Goal: Task Accomplishment & Management: Complete application form

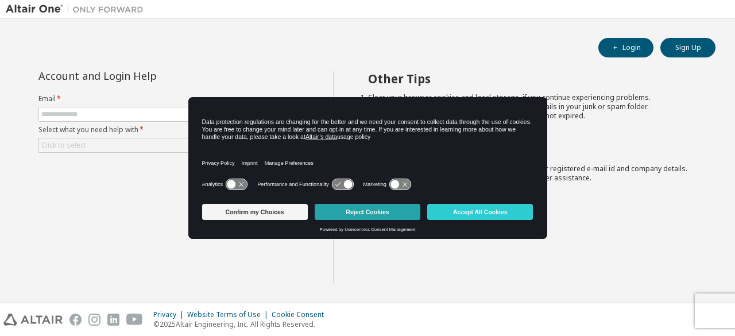
click at [366, 214] on button "Reject Cookies" at bounding box center [368, 212] width 106 height 16
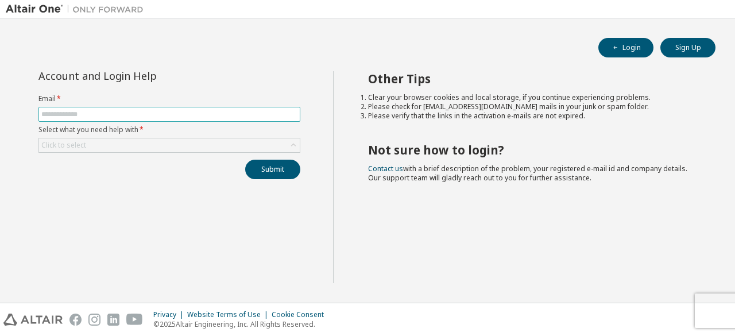
click at [143, 114] on input "text" at bounding box center [169, 114] width 256 height 9
type input "**********"
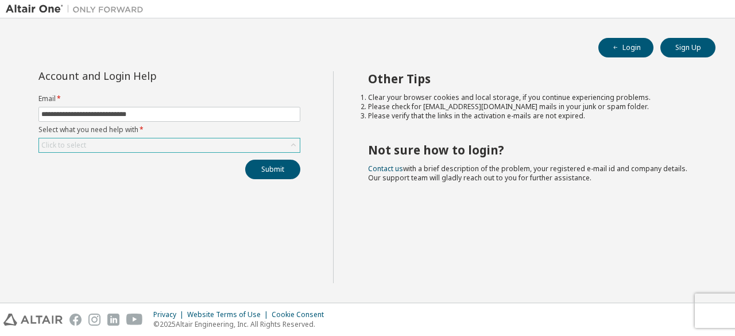
click at [118, 138] on div "Click to select" at bounding box center [169, 145] width 261 height 14
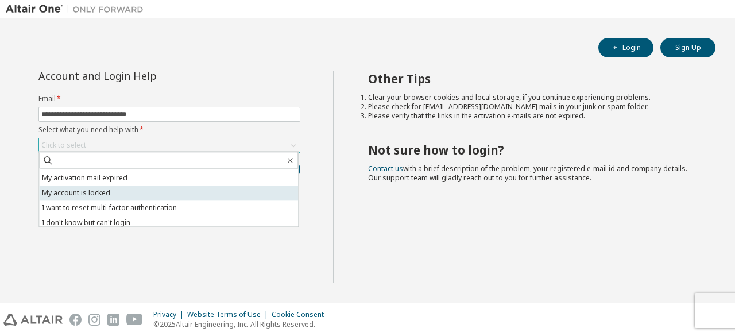
scroll to position [32, 0]
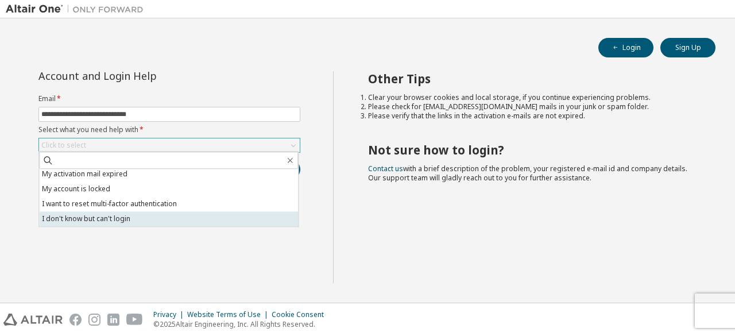
click at [119, 220] on li "I don't know but can't login" at bounding box center [168, 218] width 259 height 15
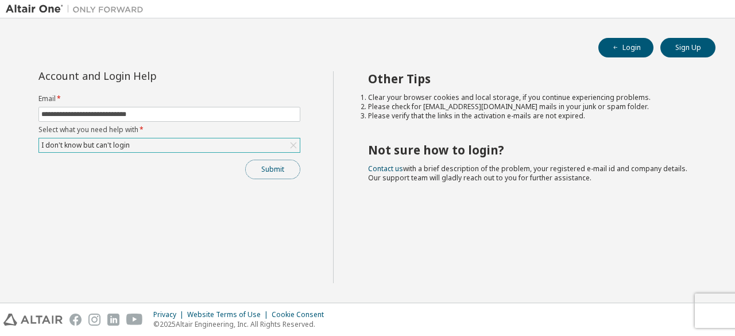
click at [272, 167] on button "Submit" at bounding box center [272, 170] width 55 height 20
click at [283, 165] on button "Submit" at bounding box center [272, 170] width 55 height 20
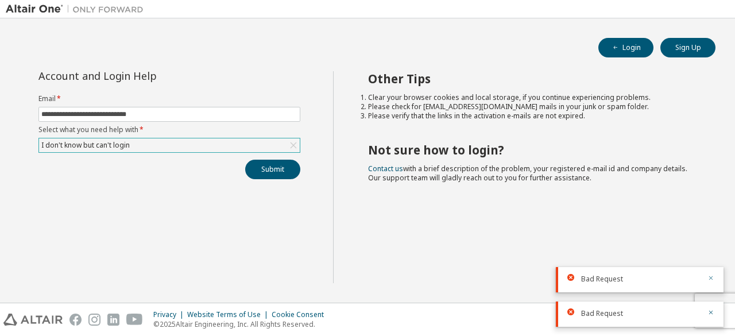
click at [711, 279] on icon "button" at bounding box center [711, 278] width 4 height 4
click at [711, 314] on icon "button" at bounding box center [711, 312] width 7 height 7
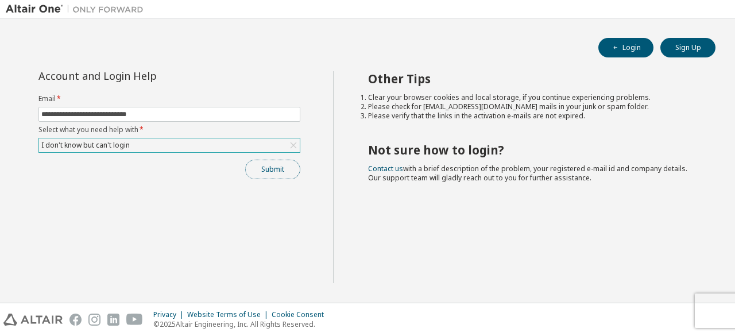
click at [277, 172] on button "Submit" at bounding box center [272, 170] width 55 height 20
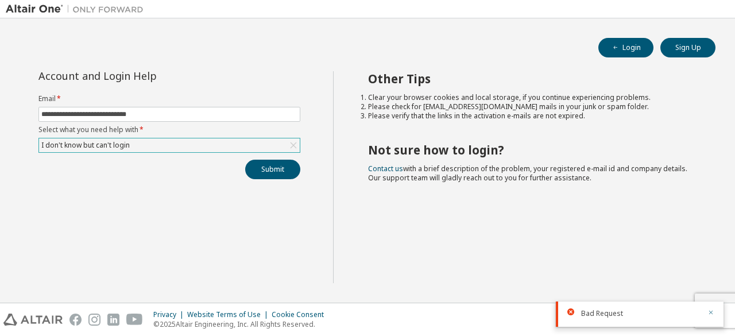
click at [711, 314] on icon "button" at bounding box center [711, 312] width 7 height 7
click at [41, 7] on img at bounding box center [78, 8] width 144 height 11
click at [13, 10] on img at bounding box center [78, 8] width 144 height 11
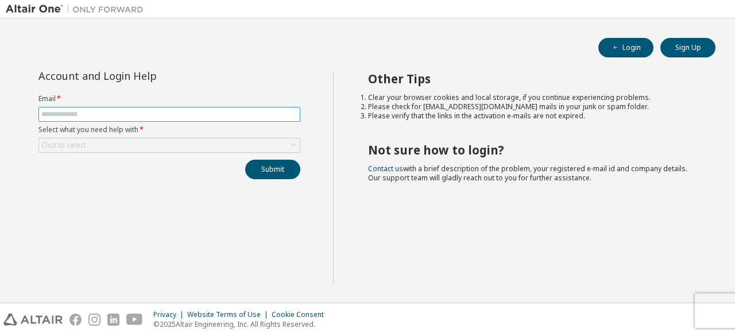
click at [274, 113] on input "text" at bounding box center [169, 114] width 256 height 9
type input "**********"
click at [174, 136] on form "**********" at bounding box center [169, 123] width 262 height 59
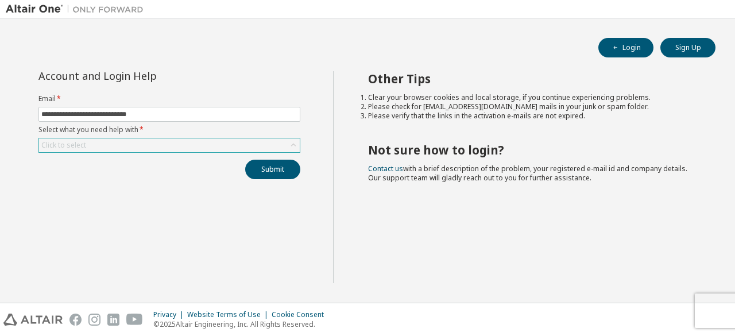
click at [165, 148] on div "Click to select" at bounding box center [169, 145] width 261 height 14
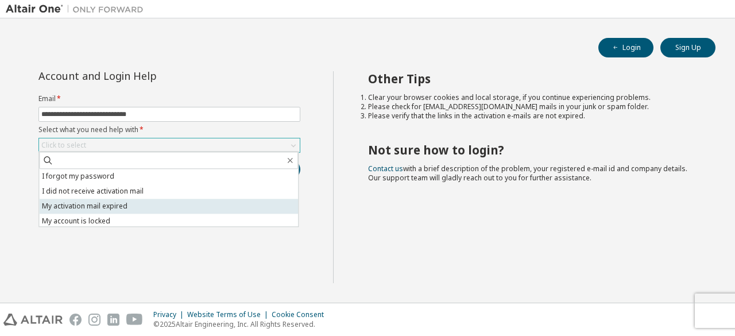
scroll to position [32, 0]
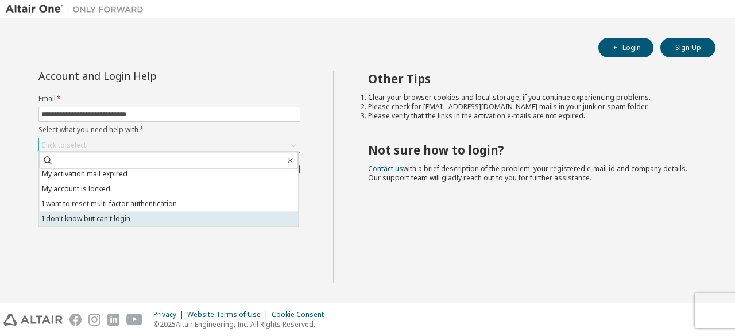
click at [134, 221] on li "I don't know but can't login" at bounding box center [168, 218] width 259 height 15
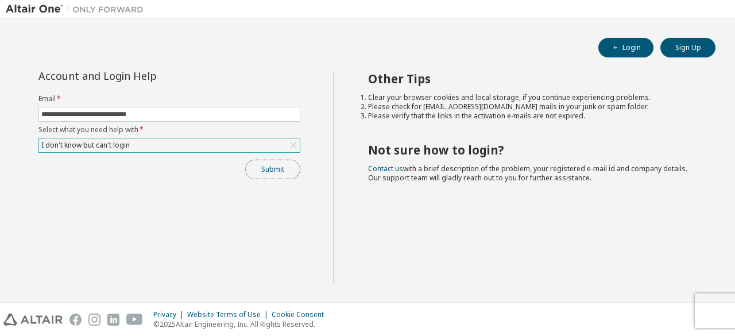
click at [281, 173] on button "Submit" at bounding box center [272, 170] width 55 height 20
click at [267, 164] on button "Submit" at bounding box center [272, 170] width 55 height 20
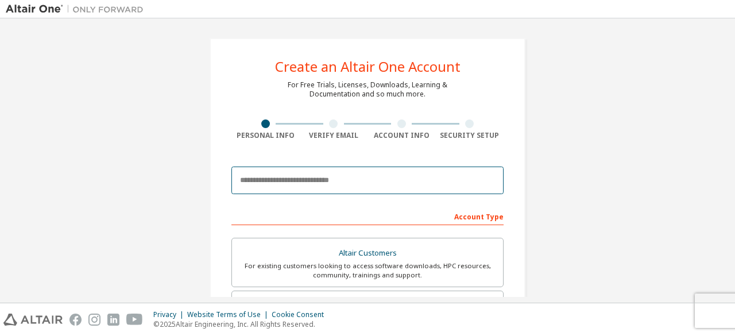
click at [345, 186] on input "email" at bounding box center [367, 181] width 272 height 28
type input "**********"
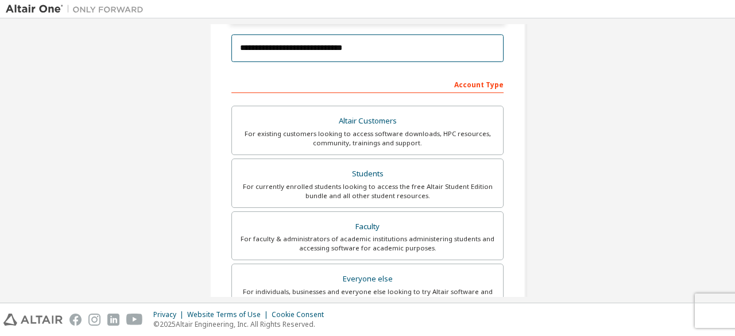
scroll to position [170, 0]
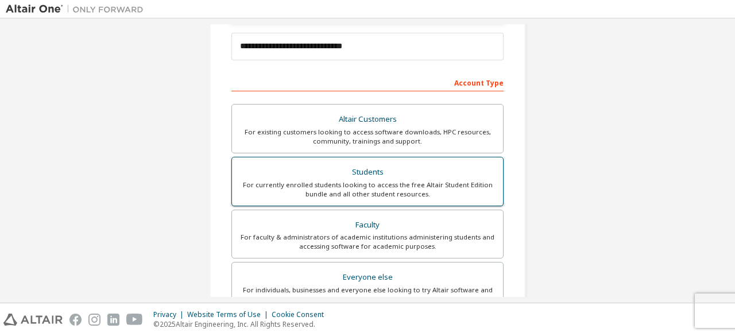
click at [404, 183] on div "For currently enrolled students looking to access the free Altair Student Editi…" at bounding box center [367, 189] width 257 height 18
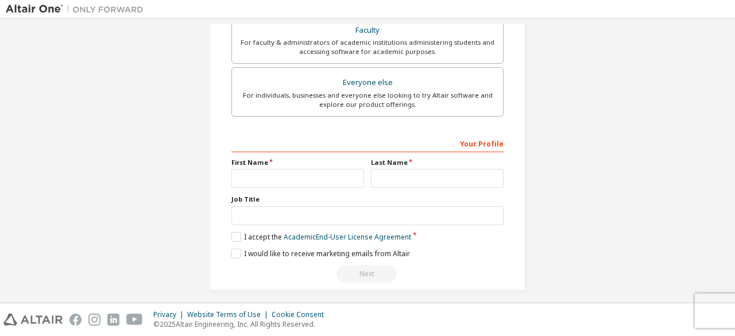
scroll to position [369, 0]
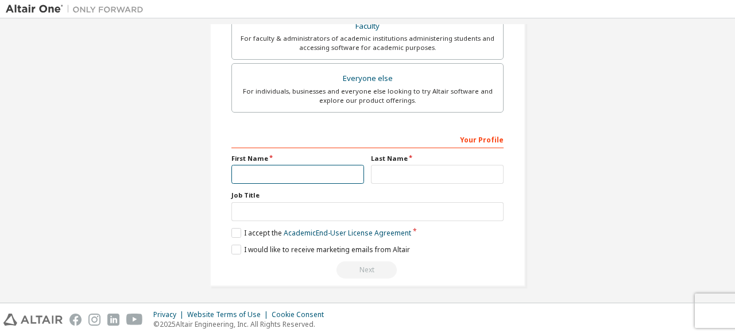
click at [322, 173] on input "text" at bounding box center [297, 174] width 133 height 19
type input "**********"
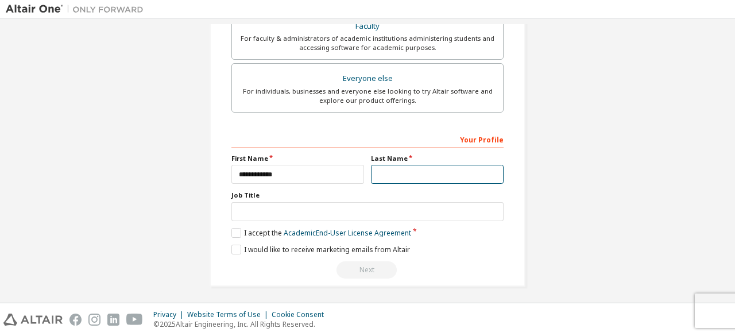
click at [382, 176] on input "text" at bounding box center [437, 174] width 133 height 19
type input "*******"
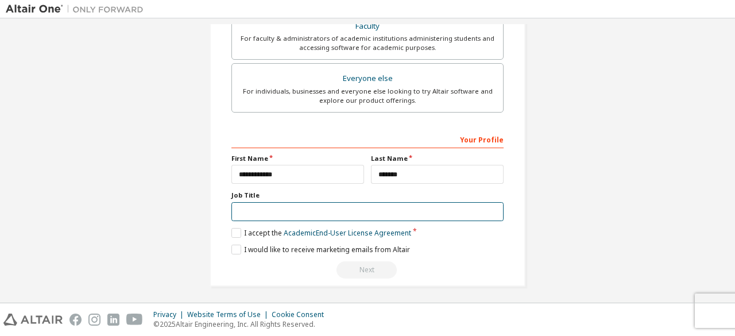
click at [369, 211] on input "text" at bounding box center [367, 211] width 272 height 19
type input "*******"
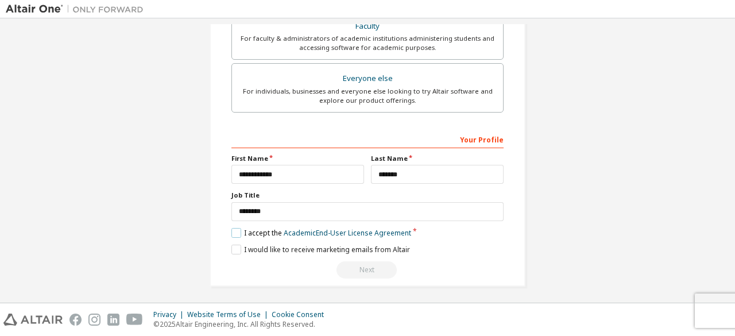
click at [237, 229] on label "I accept the Academic End-User License Agreement" at bounding box center [321, 233] width 180 height 10
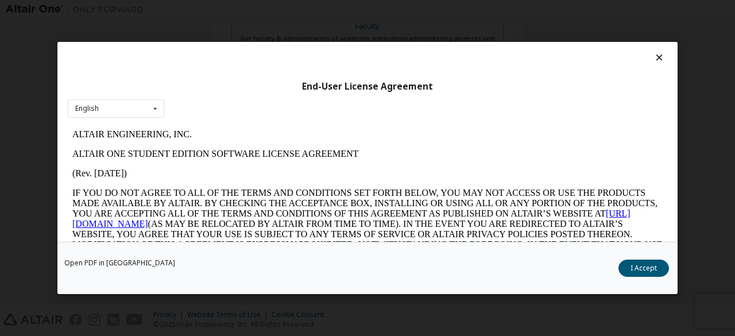
scroll to position [0, 0]
click at [647, 266] on button "I Accept" at bounding box center [644, 268] width 51 height 17
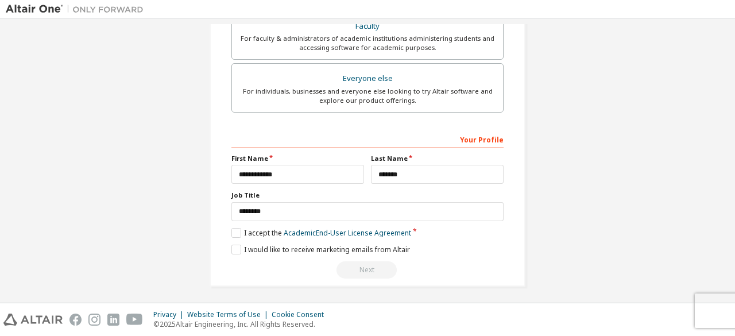
click at [362, 267] on div "Next" at bounding box center [367, 269] width 272 height 17
